Goal: Task Accomplishment & Management: Complete application form

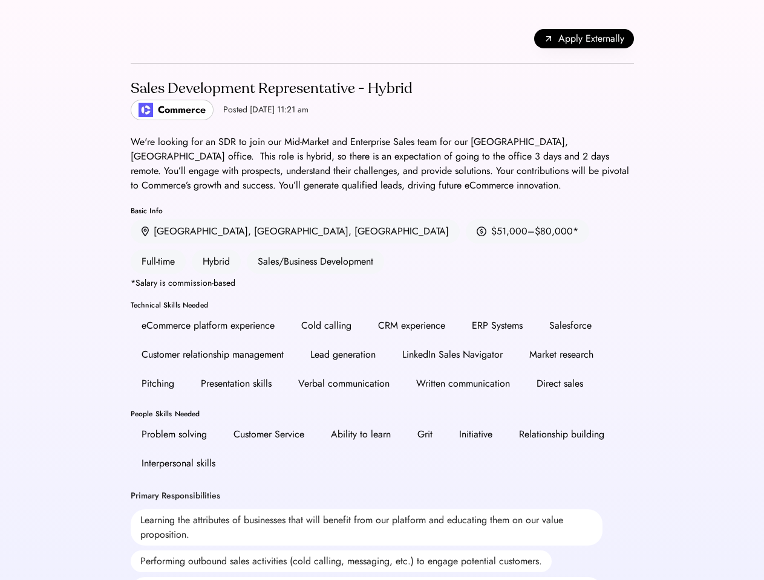
click at [381, 319] on div "CRM experience" at bounding box center [411, 326] width 67 height 15
click at [382, 319] on div "CRM experience" at bounding box center [411, 326] width 67 height 15
click at [382, 39] on div "Apply Externally" at bounding box center [382, 39] width 503 height 49
click at [583, 39] on span "Apply Externally" at bounding box center [591, 38] width 66 height 15
click at [382, 343] on div "Lead generation" at bounding box center [342, 355] width 87 height 24
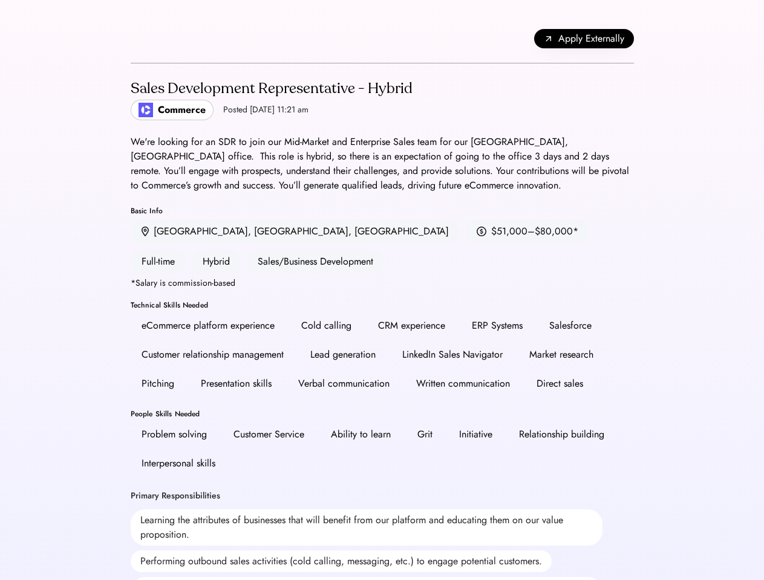
click at [382, 343] on div "Lead generation" at bounding box center [342, 355] width 87 height 24
click at [382, 99] on h2 "Sales Development Representative - Hybrid" at bounding box center [272, 89] width 282 height 22
click at [270, 99] on h2 "Sales Development Representative - Hybrid" at bounding box center [272, 89] width 282 height 22
click at [270, 89] on div "Sales Development Representative - Hybrid" at bounding box center [272, 88] width 282 height 19
click at [232, 110] on div "Posted [DATE] 11:21 am" at bounding box center [265, 110] width 85 height 12
